Goal: Communication & Community: Answer question/provide support

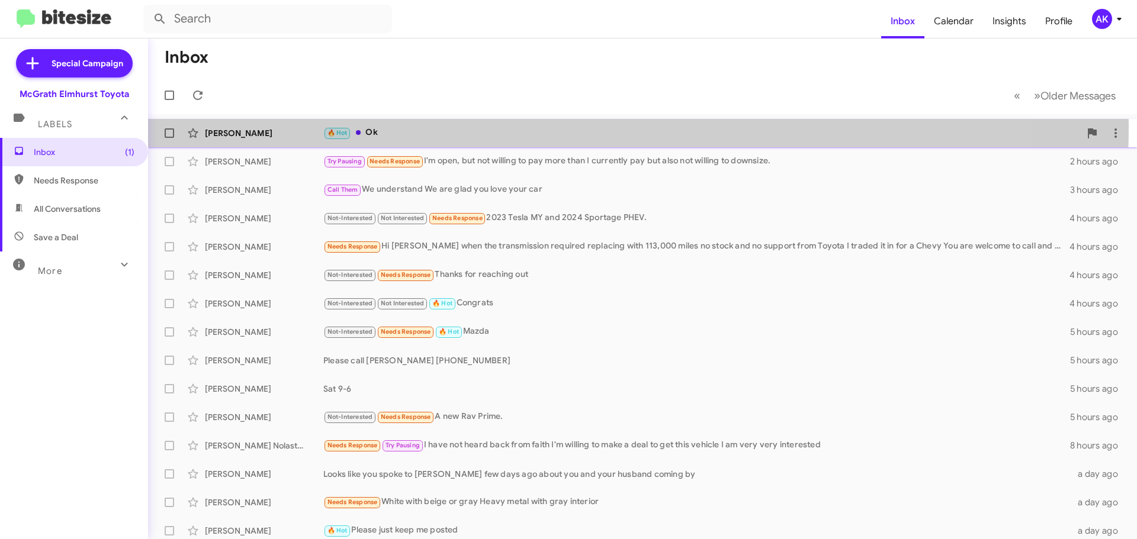
click at [403, 126] on div "🔥 Hot Ok" at bounding box center [701, 133] width 757 height 14
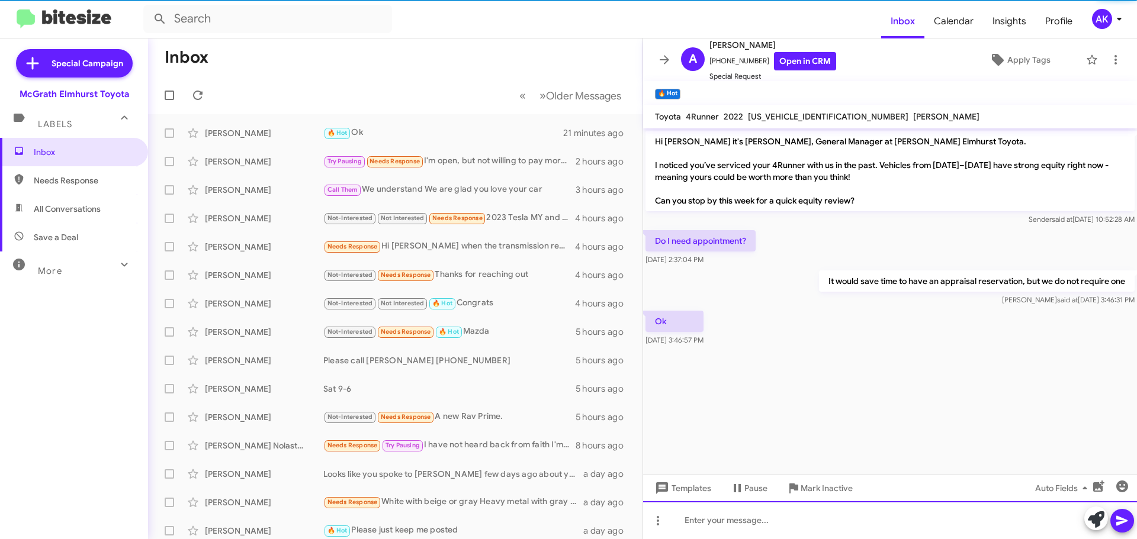
click at [714, 517] on div at bounding box center [890, 521] width 494 height 38
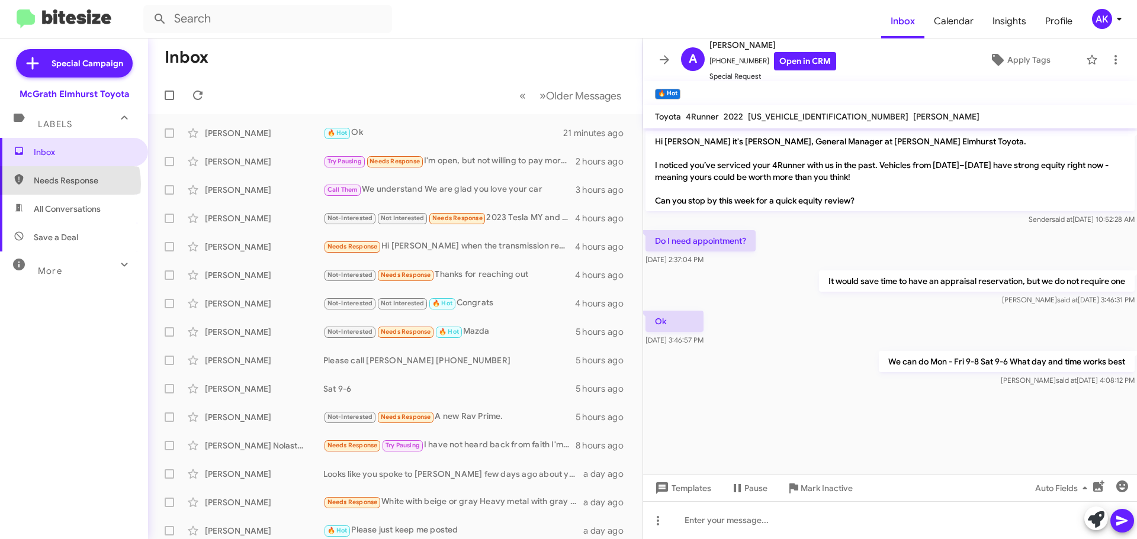
click at [63, 184] on span "Needs Response" at bounding box center [84, 181] width 101 height 12
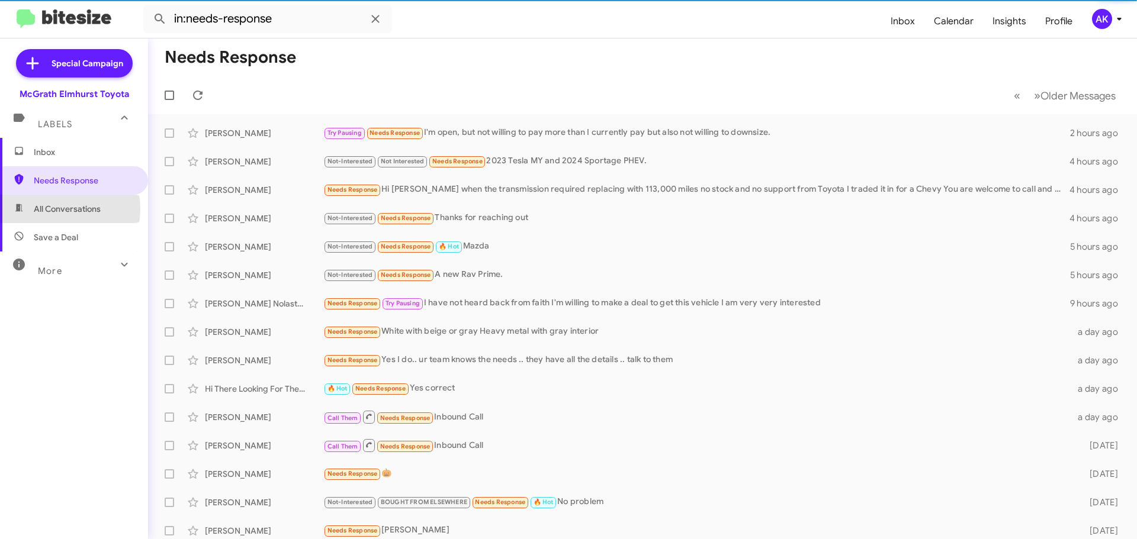
click at [55, 209] on span "All Conversations" at bounding box center [67, 209] width 67 height 12
type input "in:all-conversations"
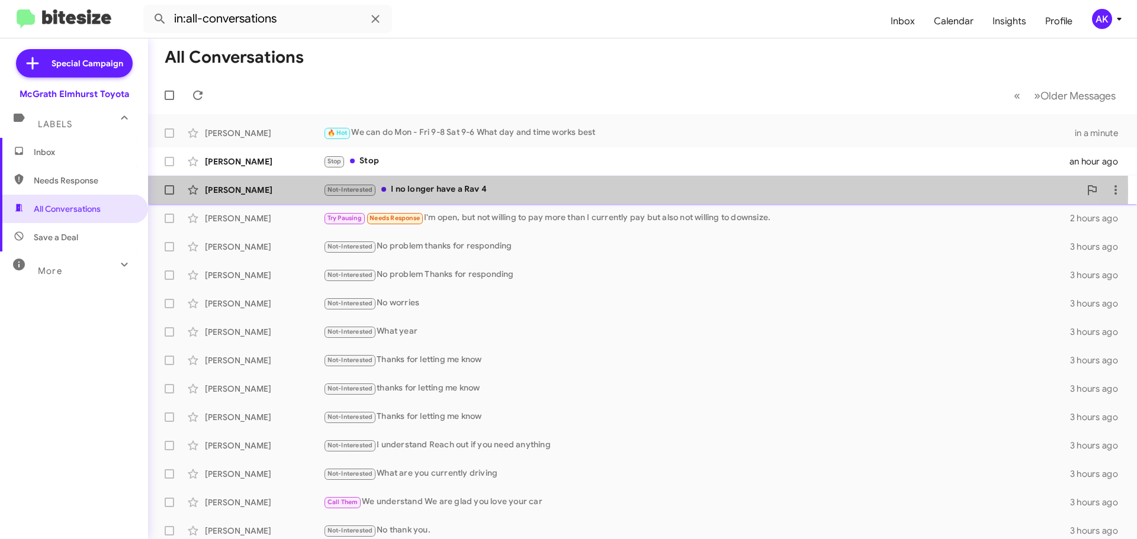
click at [437, 192] on div "Not-Interested I no longer have a Rav 4" at bounding box center [701, 190] width 757 height 14
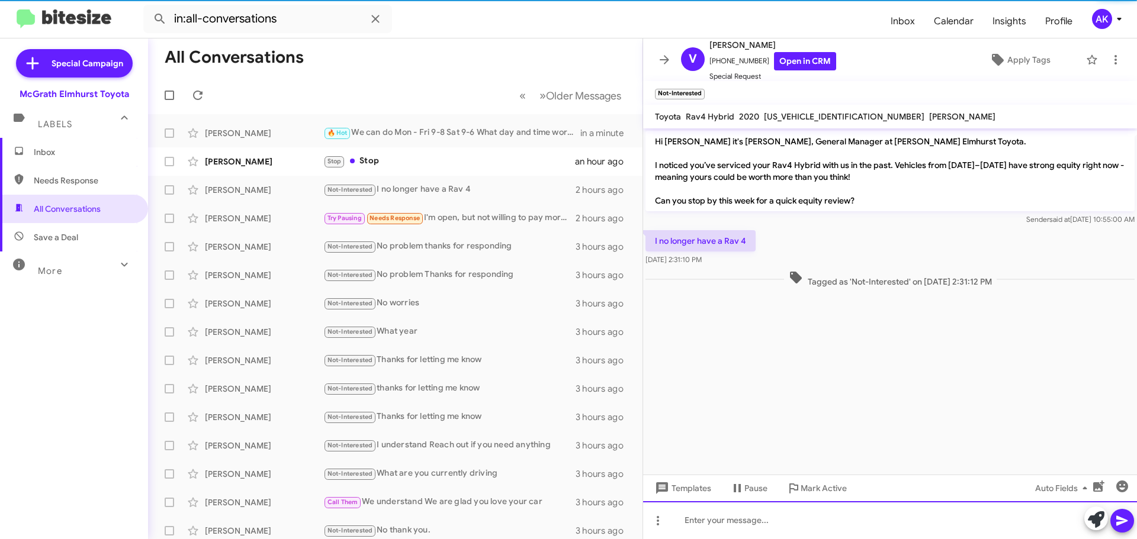
click at [682, 513] on div at bounding box center [890, 521] width 494 height 38
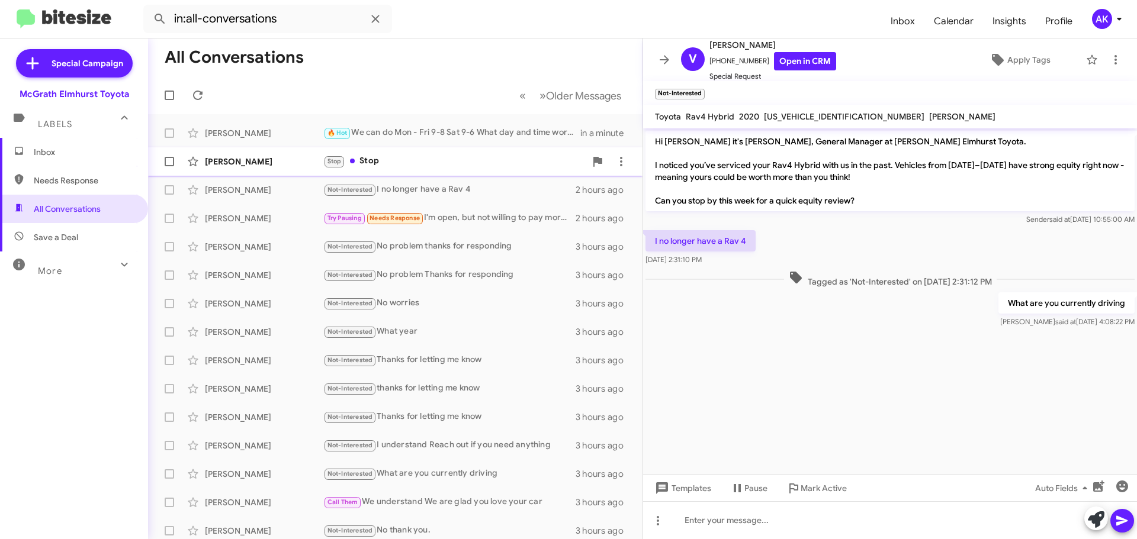
click at [428, 161] on div "Stop Stop" at bounding box center [454, 162] width 262 height 14
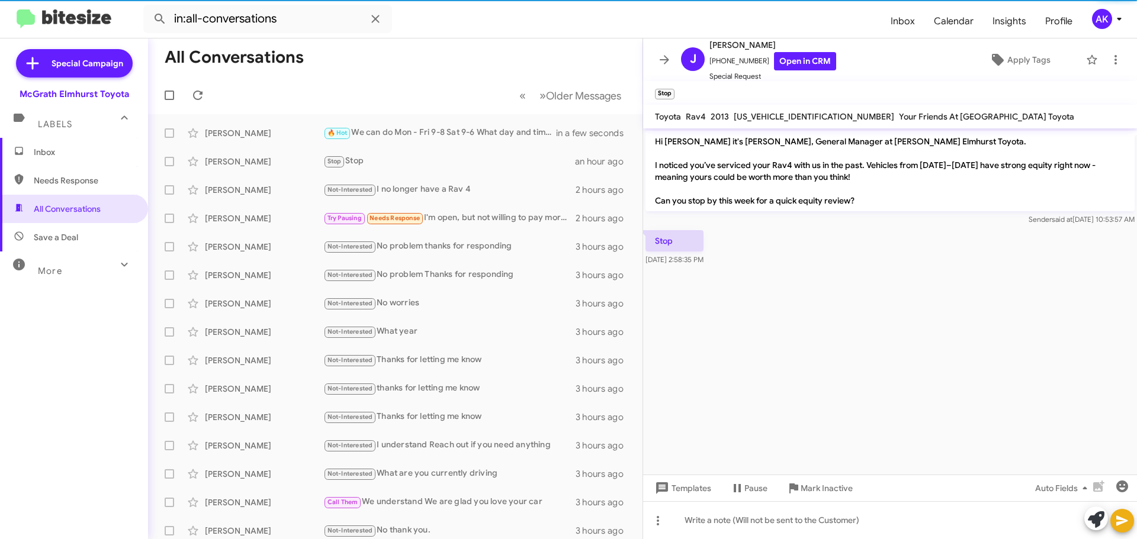
click at [50, 149] on span "Inbox" at bounding box center [84, 152] width 101 height 12
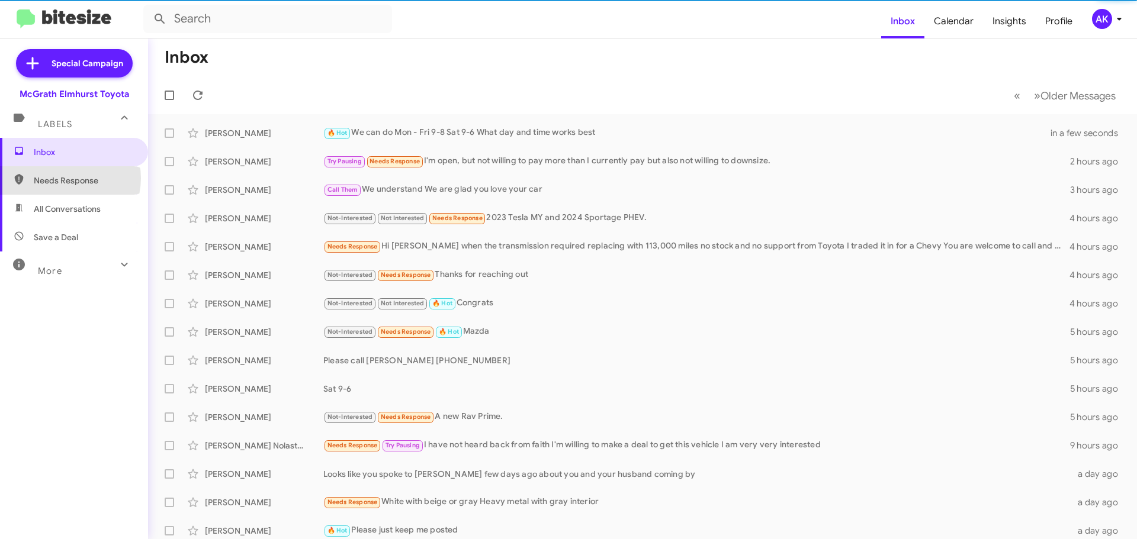
click at [63, 178] on span "Needs Response" at bounding box center [84, 181] width 101 height 12
type input "in:needs-response"
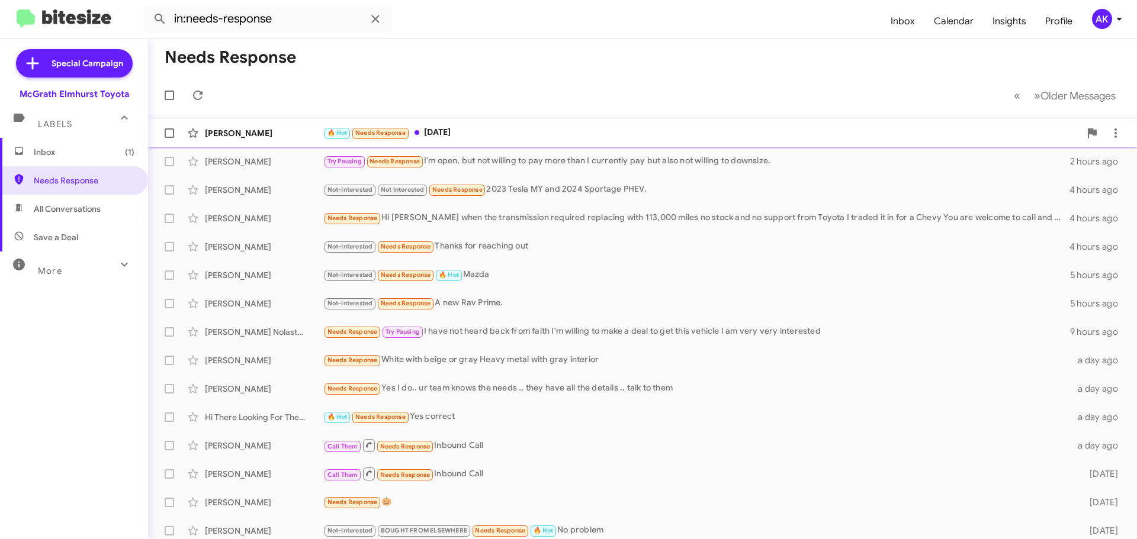
click at [461, 131] on div "🔥 Hot Needs Response [DATE]" at bounding box center [701, 133] width 757 height 14
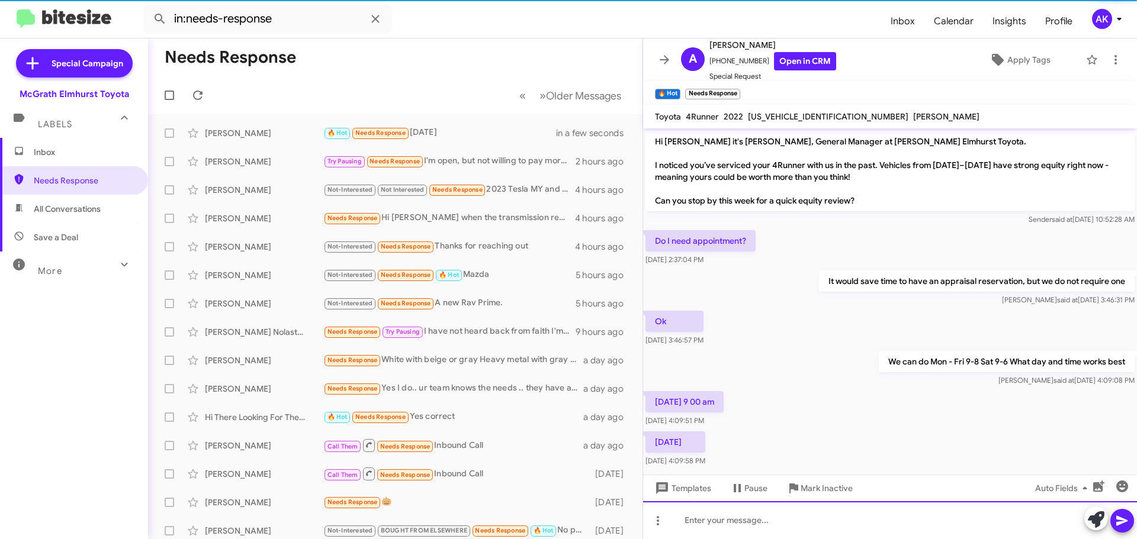
click at [785, 512] on div at bounding box center [890, 521] width 494 height 38
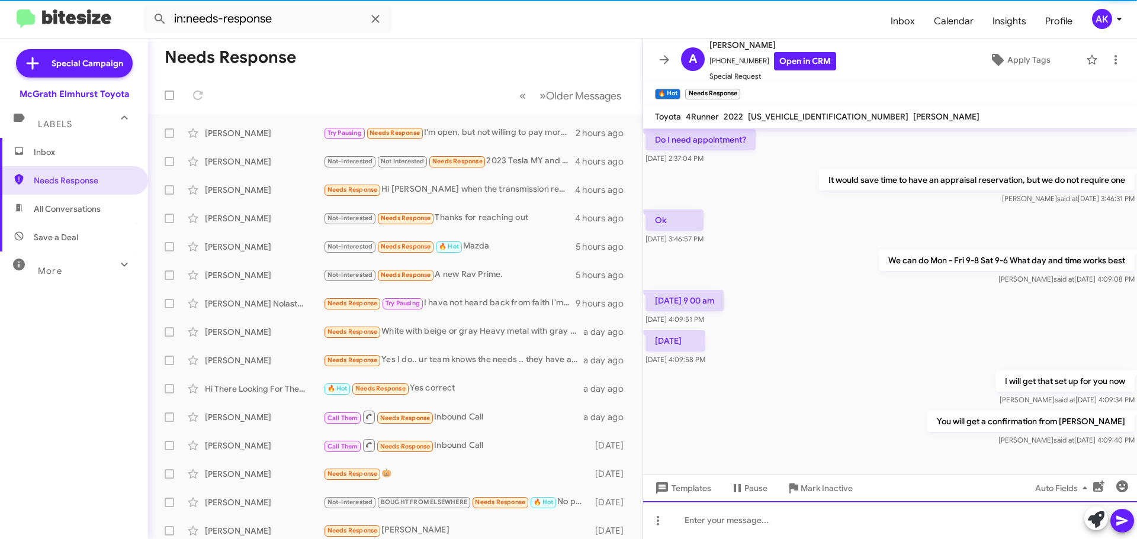
scroll to position [102, 0]
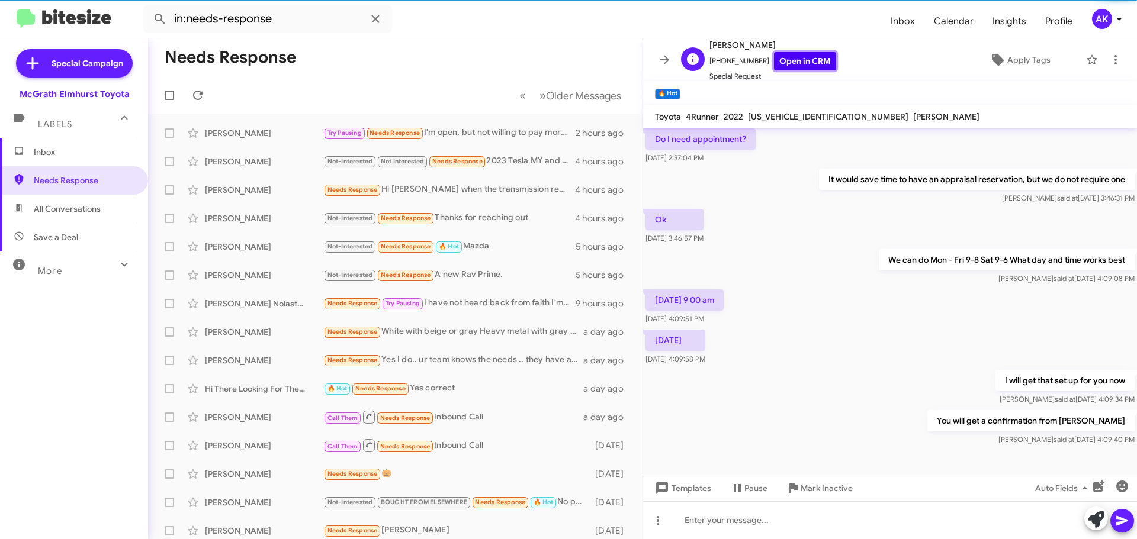
click at [800, 57] on link "Open in CRM" at bounding box center [805, 61] width 62 height 18
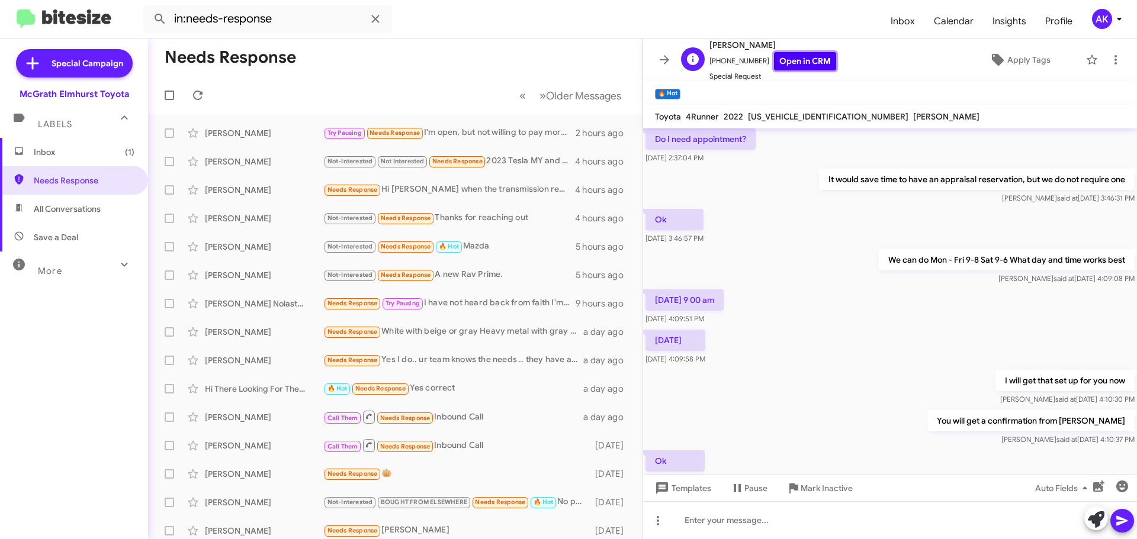
scroll to position [0, 0]
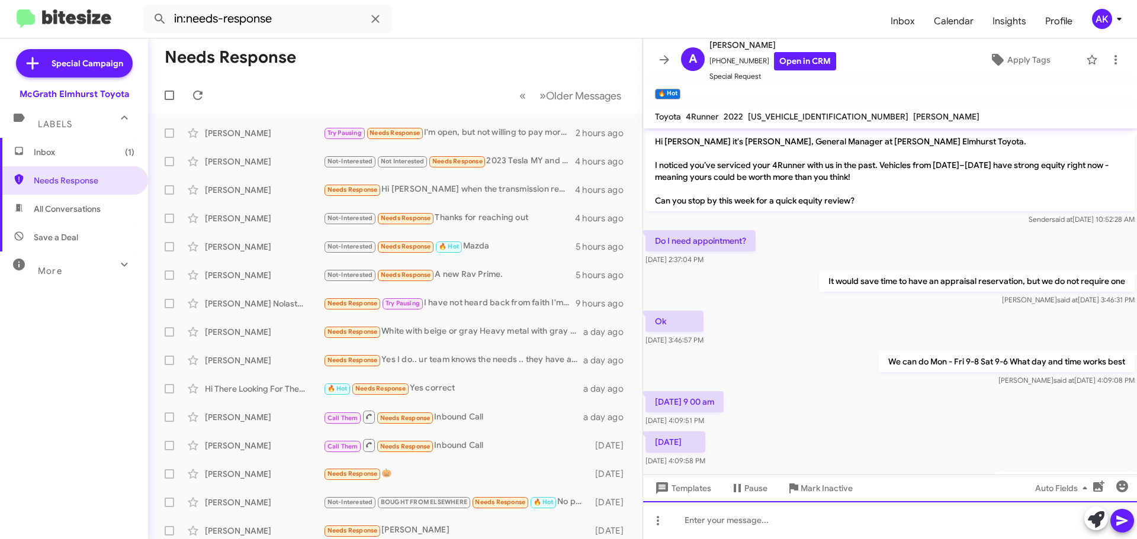
click at [703, 521] on div at bounding box center [890, 521] width 494 height 38
click at [727, 515] on div at bounding box center [890, 521] width 494 height 38
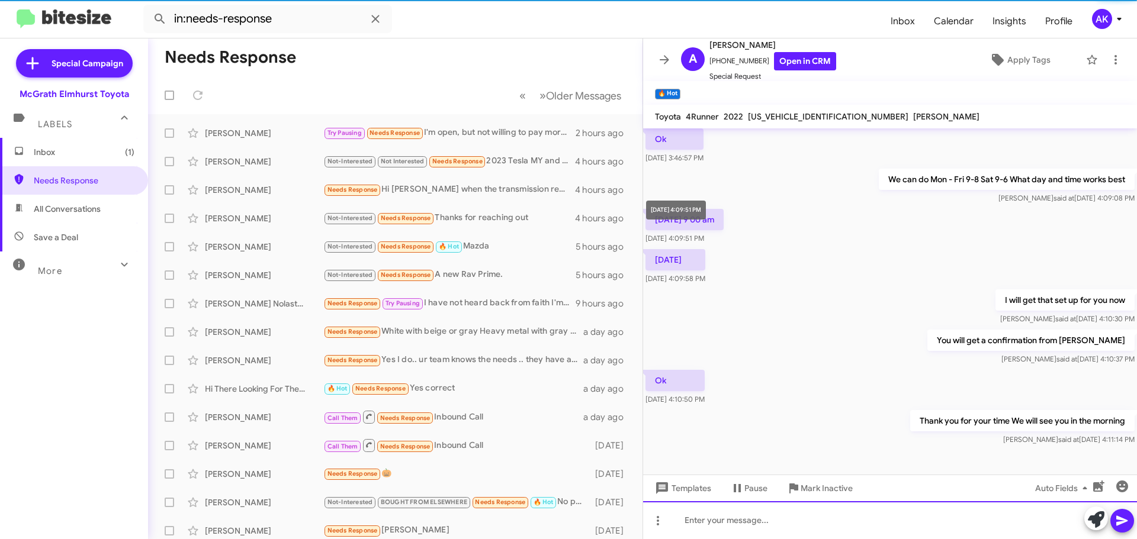
scroll to position [188, 0]
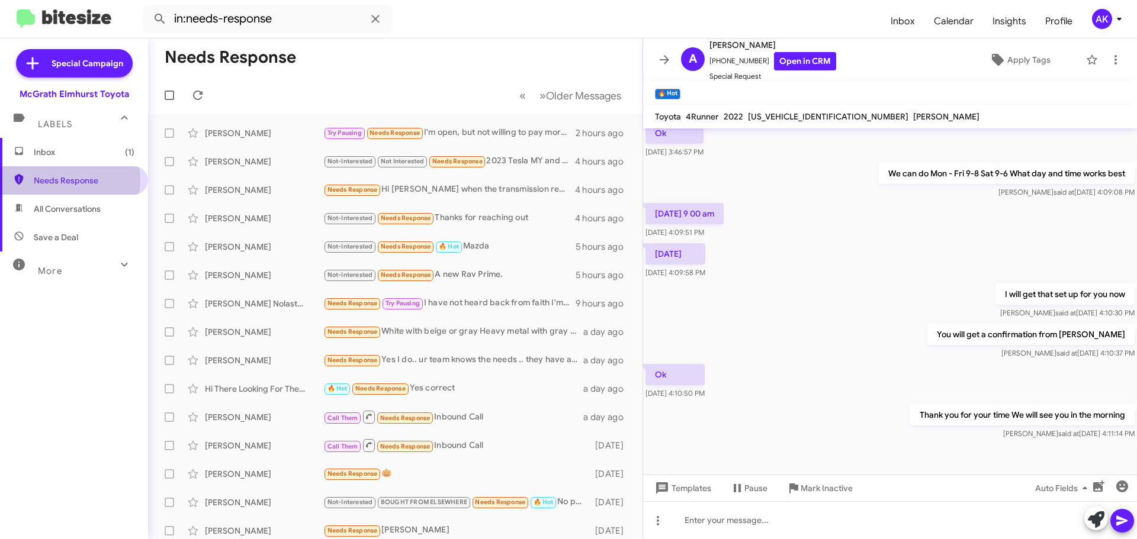
click at [58, 180] on span "Needs Response" at bounding box center [84, 181] width 101 height 12
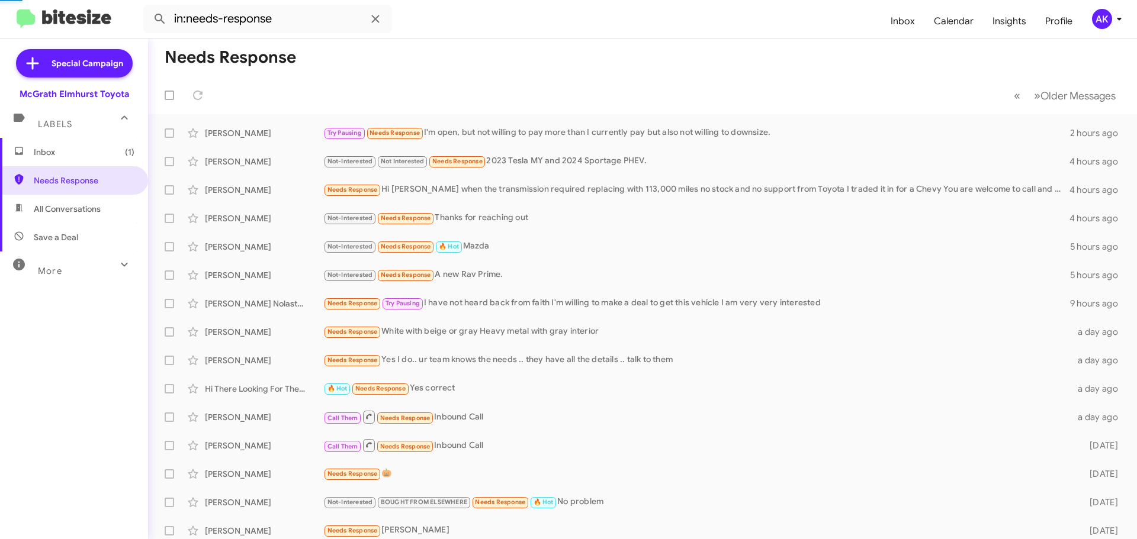
click at [72, 149] on span "Inbox (1)" at bounding box center [84, 152] width 101 height 12
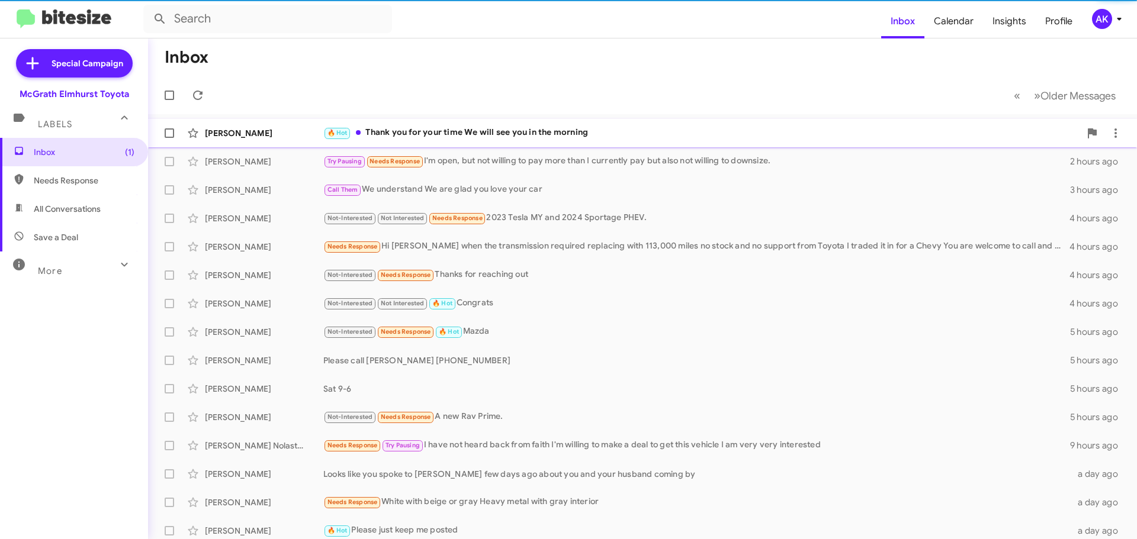
click at [413, 126] on div "🔥 Hot Thank you for your time We will see you in the morning" at bounding box center [701, 133] width 757 height 14
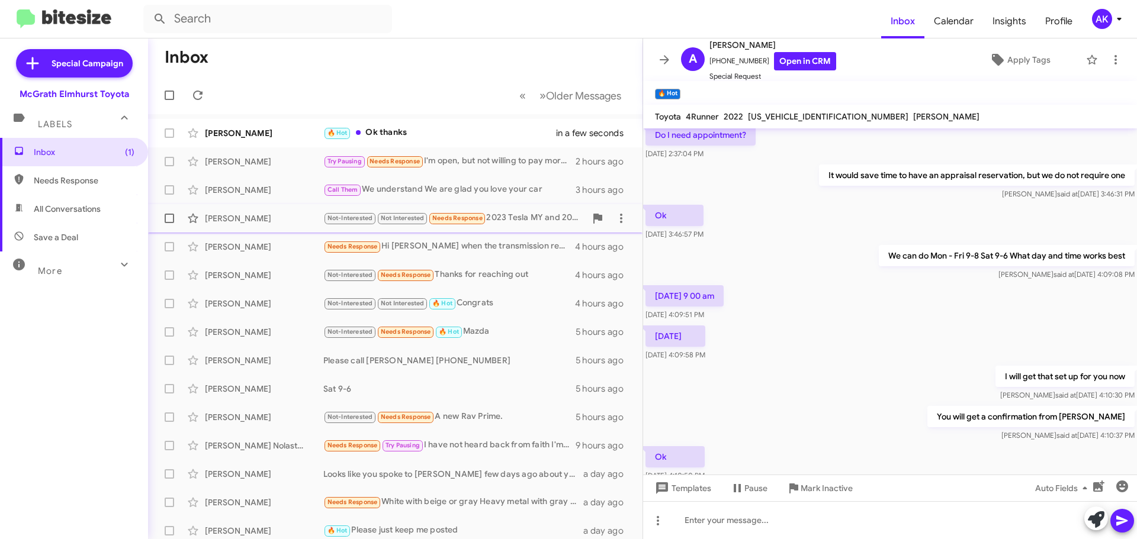
scroll to position [232, 0]
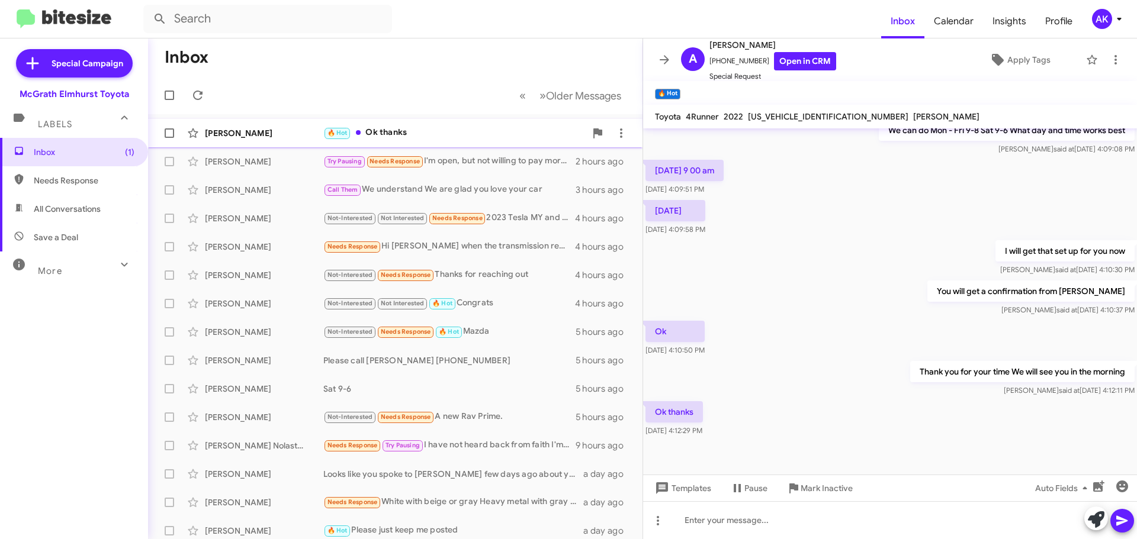
click at [394, 129] on div "🔥 Hot Ok thanks" at bounding box center [454, 133] width 262 height 14
click at [71, 149] on span "Inbox" at bounding box center [84, 152] width 101 height 12
